Goal: Information Seeking & Learning: Understand process/instructions

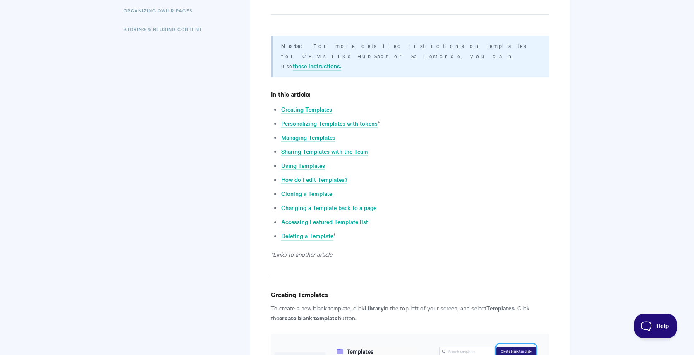
scroll to position [294, 0]
click at [324, 146] on link "Sharing Templates with the Team" at bounding box center [324, 150] width 87 height 9
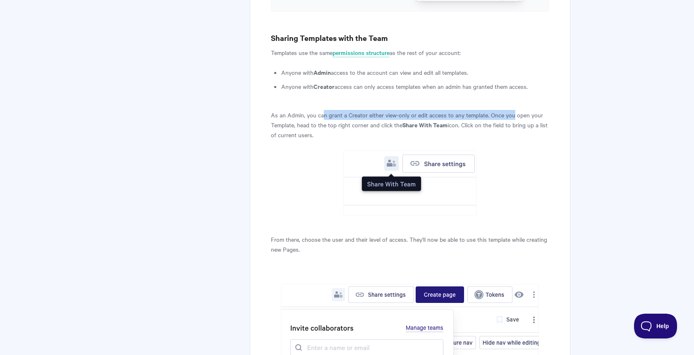
drag, startPoint x: 323, startPoint y: 83, endPoint x: 514, endPoint y: 85, distance: 190.3
click at [514, 110] on p "As an Admin, you can grant a Creator either view-only or edit access to any tem…" at bounding box center [410, 125] width 278 height 30
drag, startPoint x: 295, startPoint y: 93, endPoint x: 462, endPoint y: 96, distance: 167.1
click at [462, 110] on p "As an Admin, you can grant a Creator either view-only or edit access to any tem…" at bounding box center [410, 125] width 278 height 30
drag, startPoint x: 479, startPoint y: 93, endPoint x: 558, endPoint y: 95, distance: 79.0
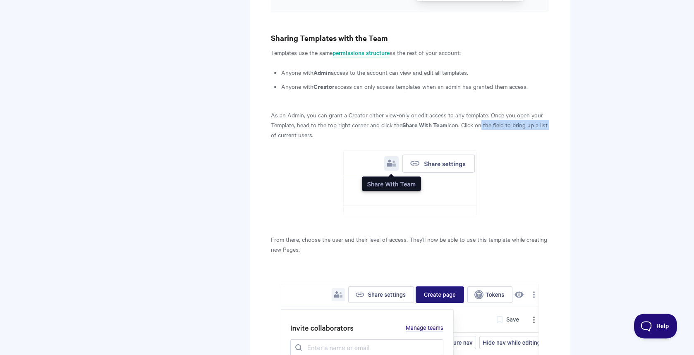
click at [558, 95] on div "Creating and managing Qwilr Templates View in Help Scout Templates are great ti…" at bounding box center [410, 147] width 321 height 3383
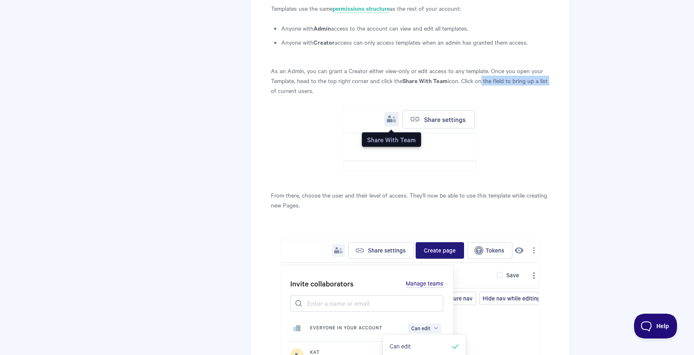
scroll to position [1691, 0]
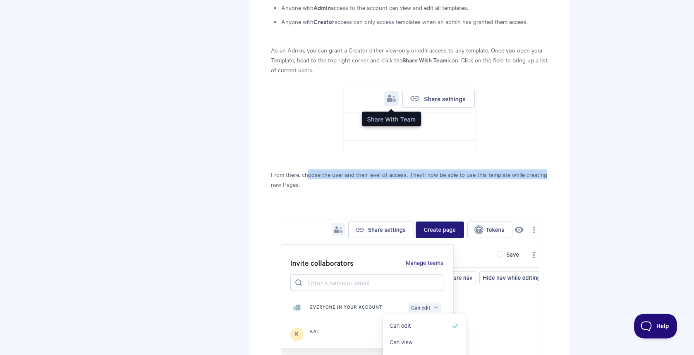
drag, startPoint x: 309, startPoint y: 144, endPoint x: 546, endPoint y: 146, distance: 236.6
click at [546, 170] on p "From there, choose the user and their level of access. They'll now be able to u…" at bounding box center [410, 180] width 278 height 20
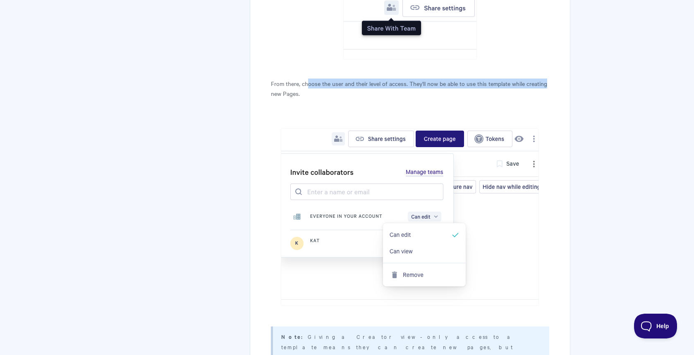
scroll to position [1852, 0]
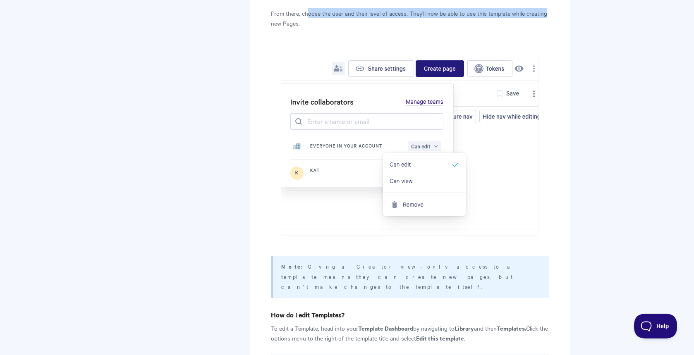
drag, startPoint x: 295, startPoint y: 233, endPoint x: 430, endPoint y: 239, distance: 135.4
click at [430, 261] on p "Note: Giving a Creator view-only access to a template means they can create new…" at bounding box center [410, 276] width 258 height 30
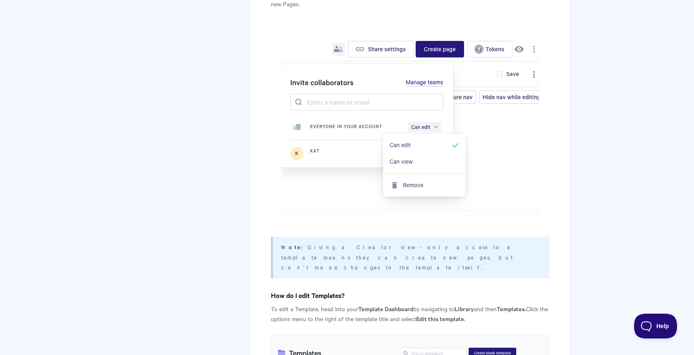
scroll to position [1944, 0]
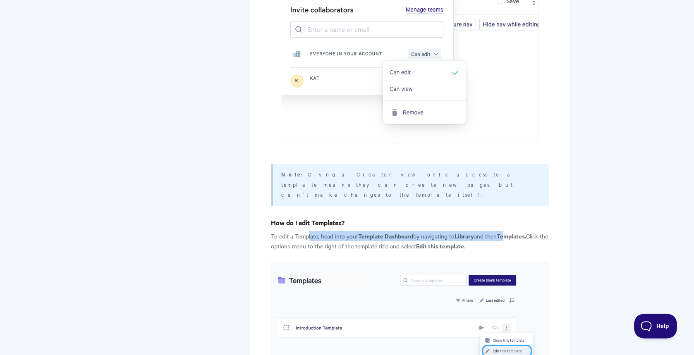
drag, startPoint x: 308, startPoint y: 191, endPoint x: 510, endPoint y: 195, distance: 201.9
click at [510, 231] on p "To edit a Template, head into your Template Dashboard by navigating to Library …" at bounding box center [410, 241] width 278 height 20
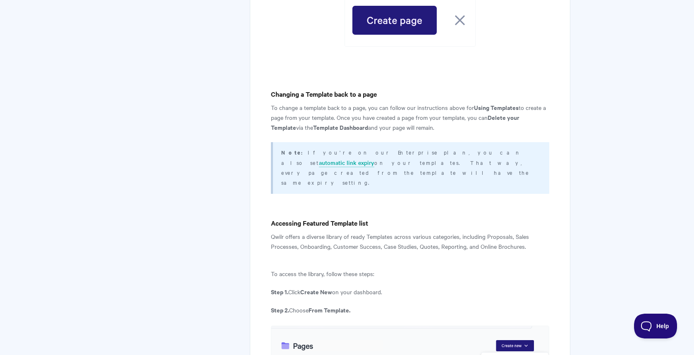
scroll to position [2871, 0]
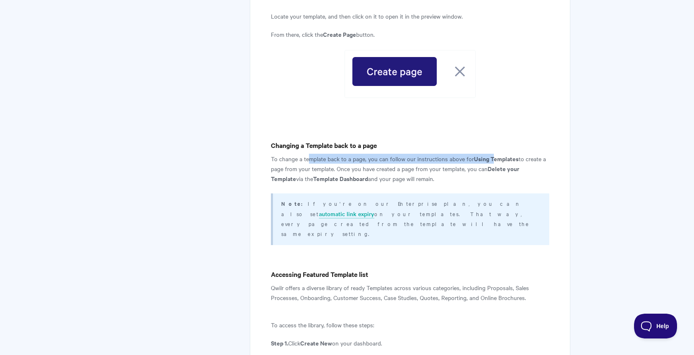
drag, startPoint x: 307, startPoint y: 115, endPoint x: 493, endPoint y: 114, distance: 185.7
click at [493, 154] on p "To change a template back to a page, you can follow our instructions above for …" at bounding box center [410, 169] width 278 height 30
drag, startPoint x: 348, startPoint y: 126, endPoint x: 469, endPoint y: 126, distance: 121.6
click at [469, 154] on p "To change a template back to a page, you can follow our instructions above for …" at bounding box center [410, 169] width 278 height 30
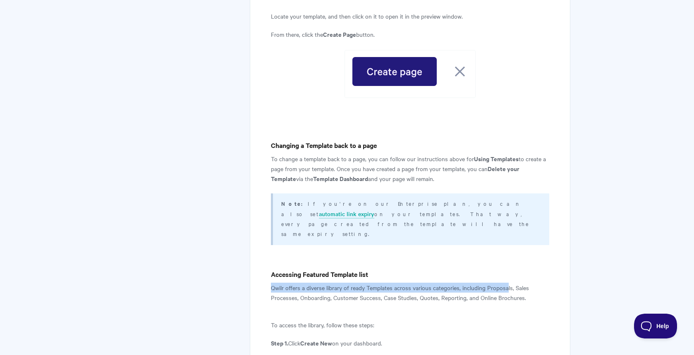
drag, startPoint x: 270, startPoint y: 224, endPoint x: 508, endPoint y: 223, distance: 237.4
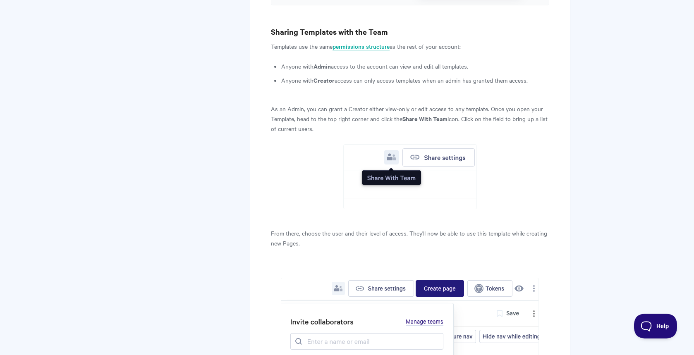
scroll to position [1621, 0]
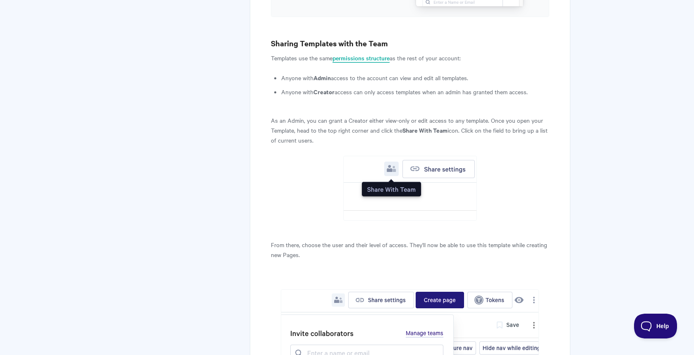
click at [358, 54] on link "permissions structure" at bounding box center [361, 58] width 57 height 9
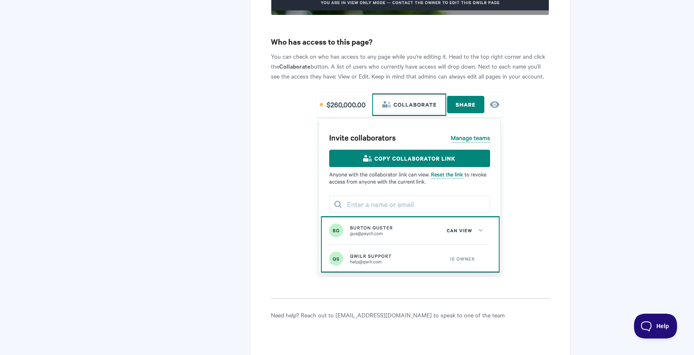
scroll to position [1970, 0]
